Goal: Check status: Check status

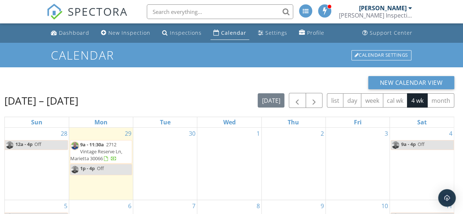
click at [101, 146] on span "9a - 11:30a" at bounding box center [92, 144] width 24 height 7
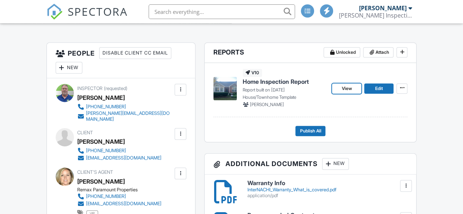
click at [346, 89] on span "View" at bounding box center [346, 88] width 10 height 7
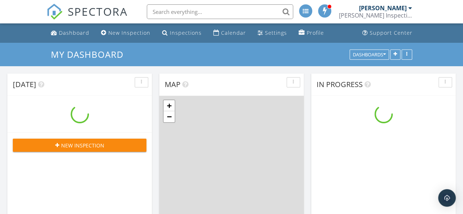
scroll to position [677, 474]
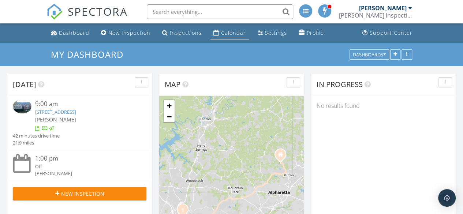
click at [230, 32] on div "Calendar" at bounding box center [233, 32] width 25 height 7
